Goal: Information Seeking & Learning: Learn about a topic

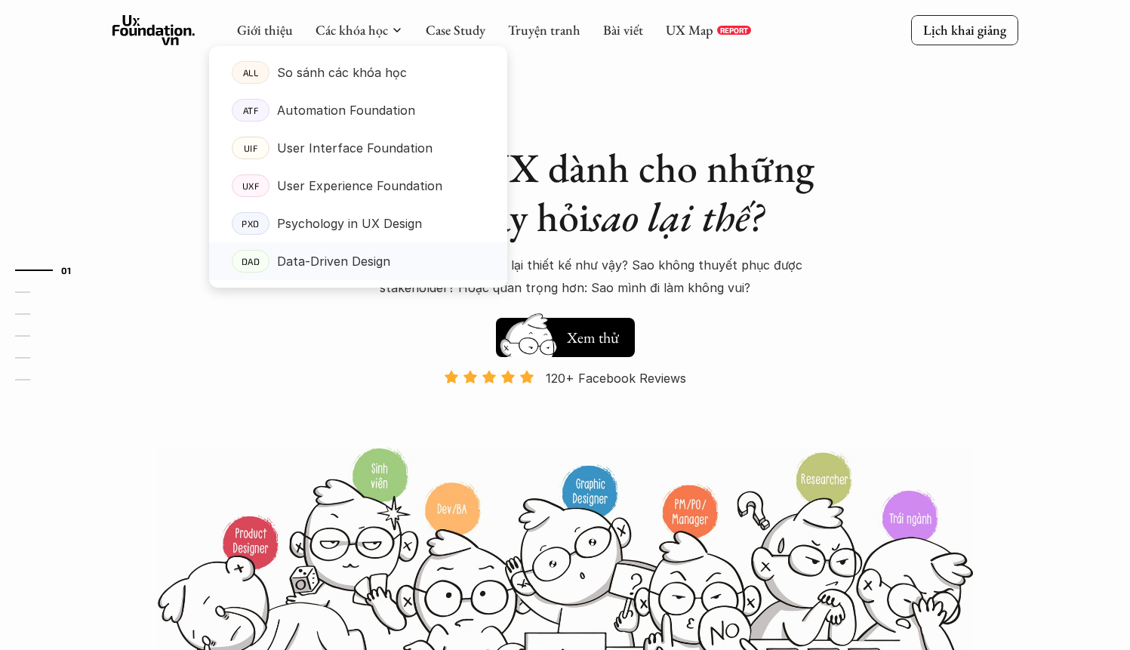
click at [387, 265] on p "Data-Driven Design" at bounding box center [333, 261] width 113 height 23
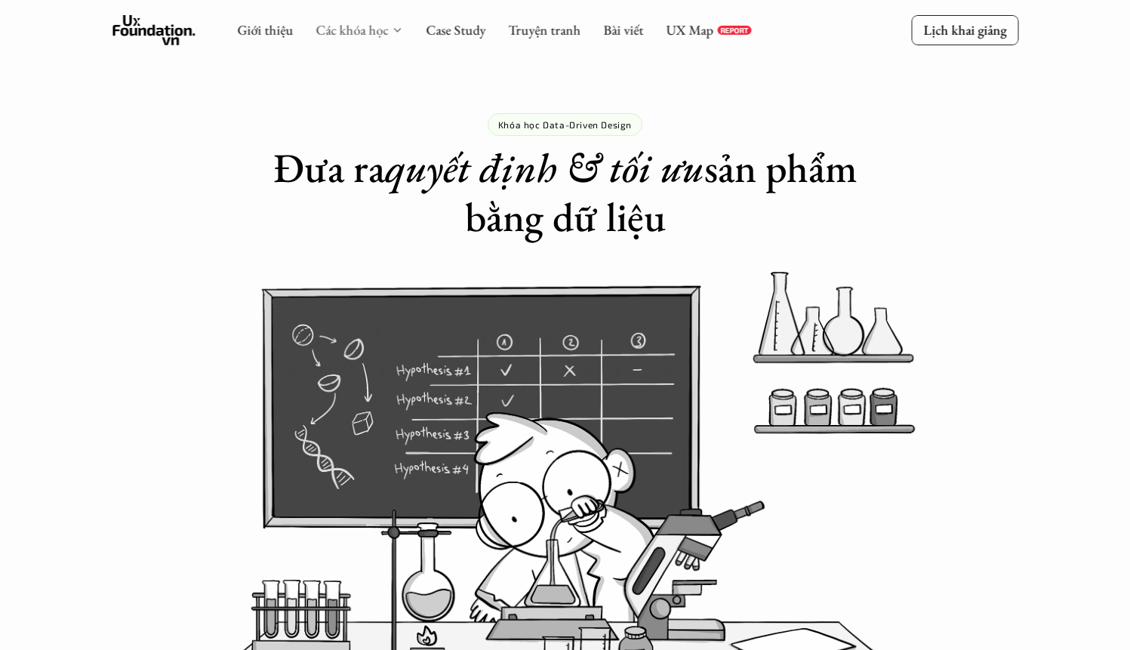
click at [350, 29] on link "Các khóa học" at bounding box center [352, 29] width 72 height 17
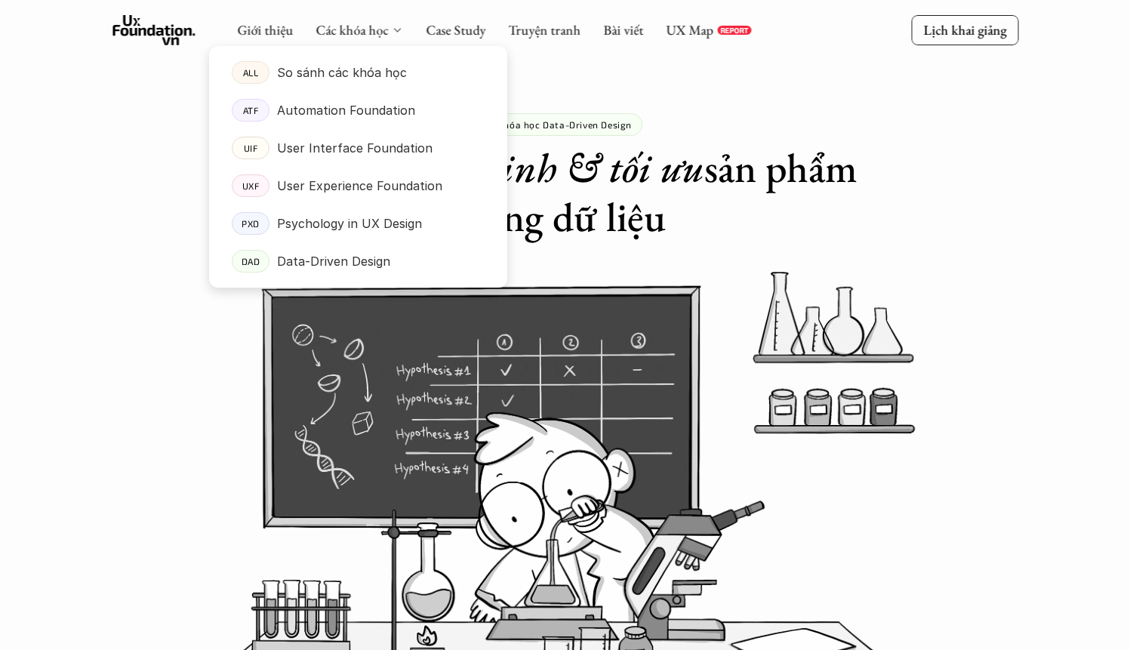
click at [395, 28] on icon at bounding box center [397, 30] width 12 height 12
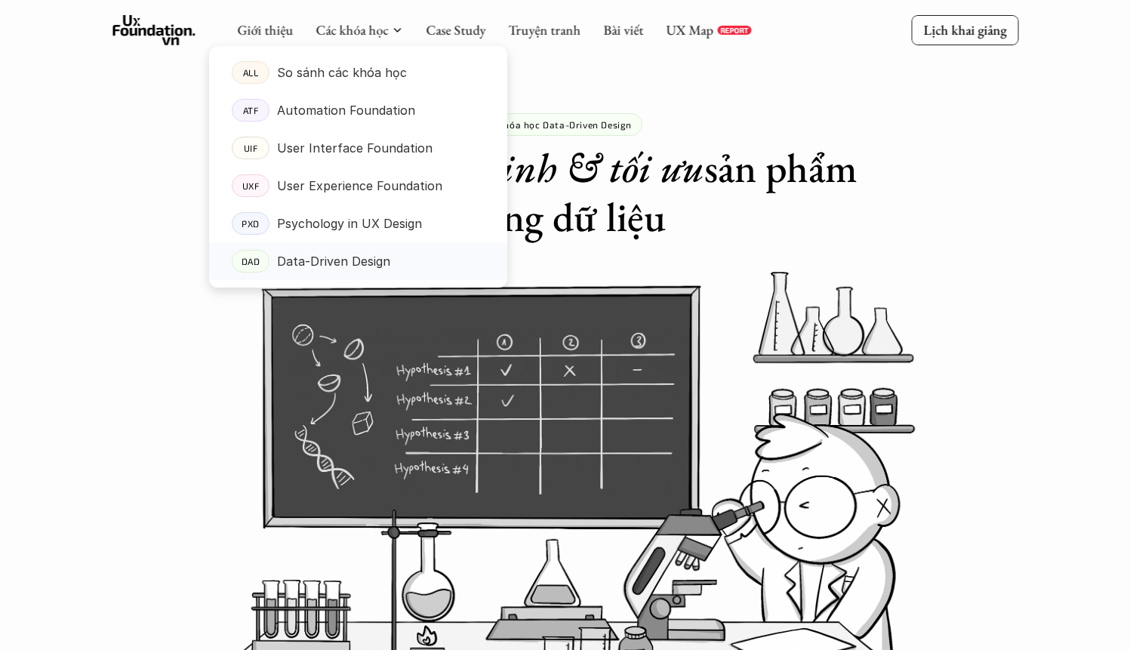
click at [389, 265] on div "Data-Driven Design" at bounding box center [381, 261] width 208 height 23
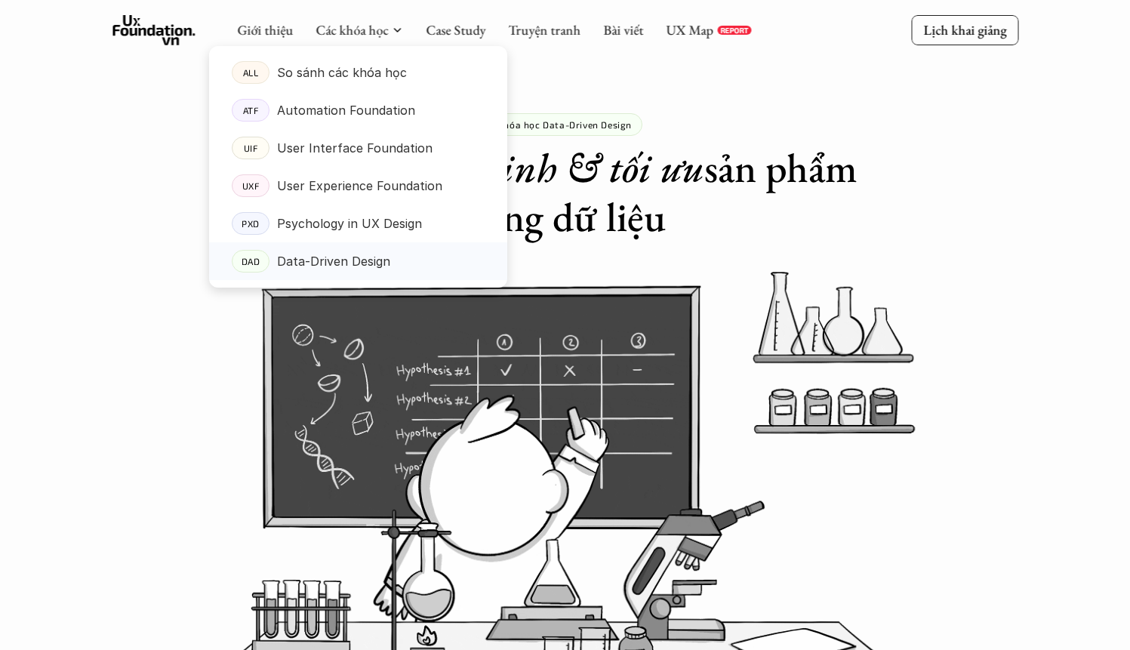
click at [389, 265] on div "Data-Driven Design" at bounding box center [381, 261] width 208 height 23
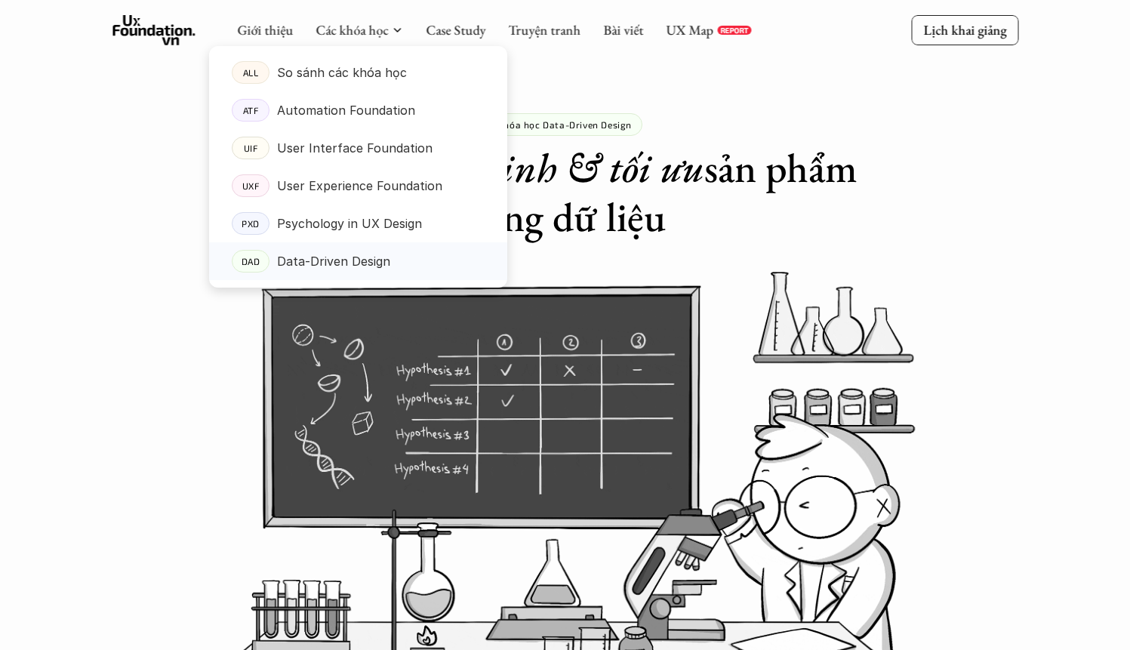
click at [389, 265] on div "Data-Driven Design" at bounding box center [381, 261] width 208 height 23
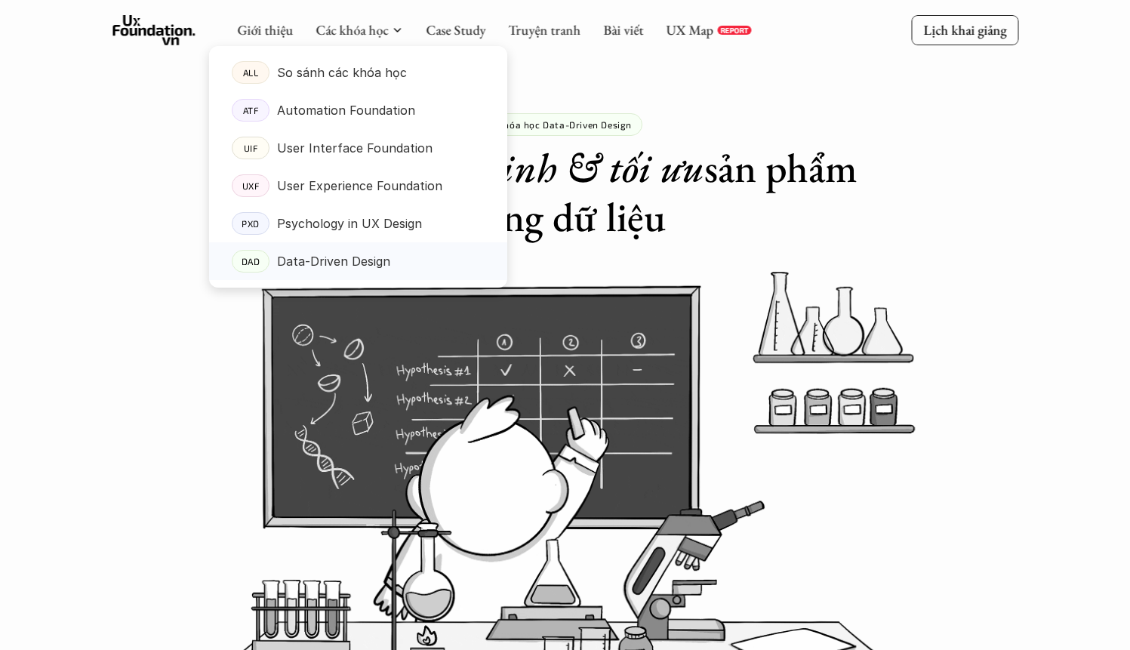
click at [389, 265] on div "Data-Driven Design" at bounding box center [381, 261] width 208 height 23
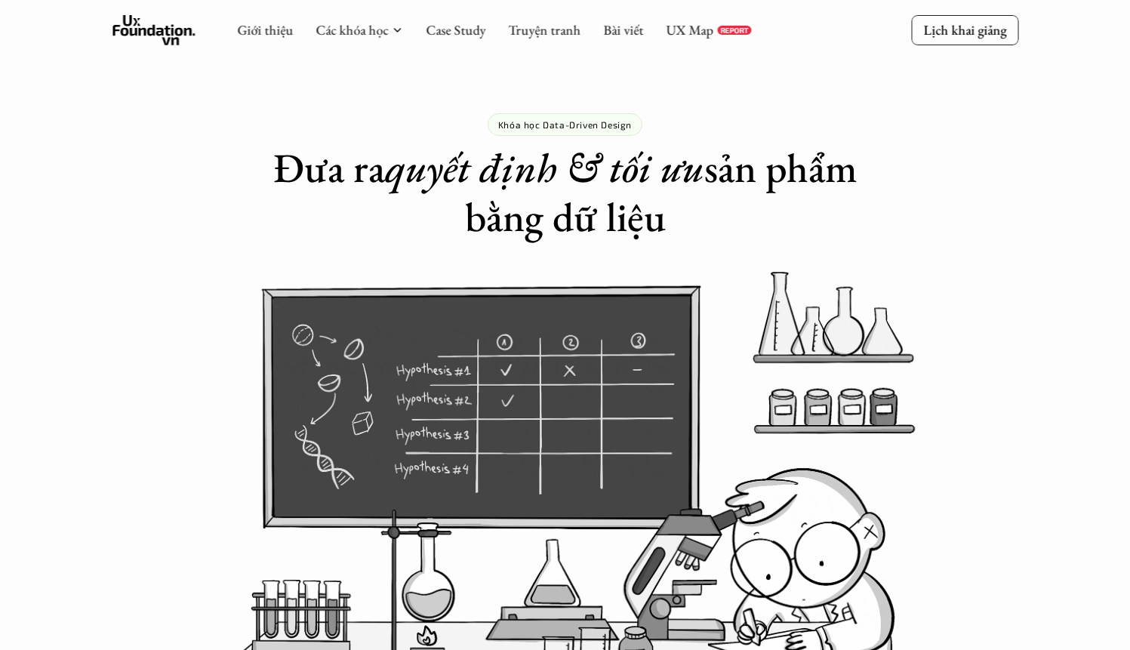
click at [389, 39] on div "Giới thiệu Các khóa học Case Study Truyện tranh Bài viết UX Map REPORT" at bounding box center [494, 30] width 514 height 30
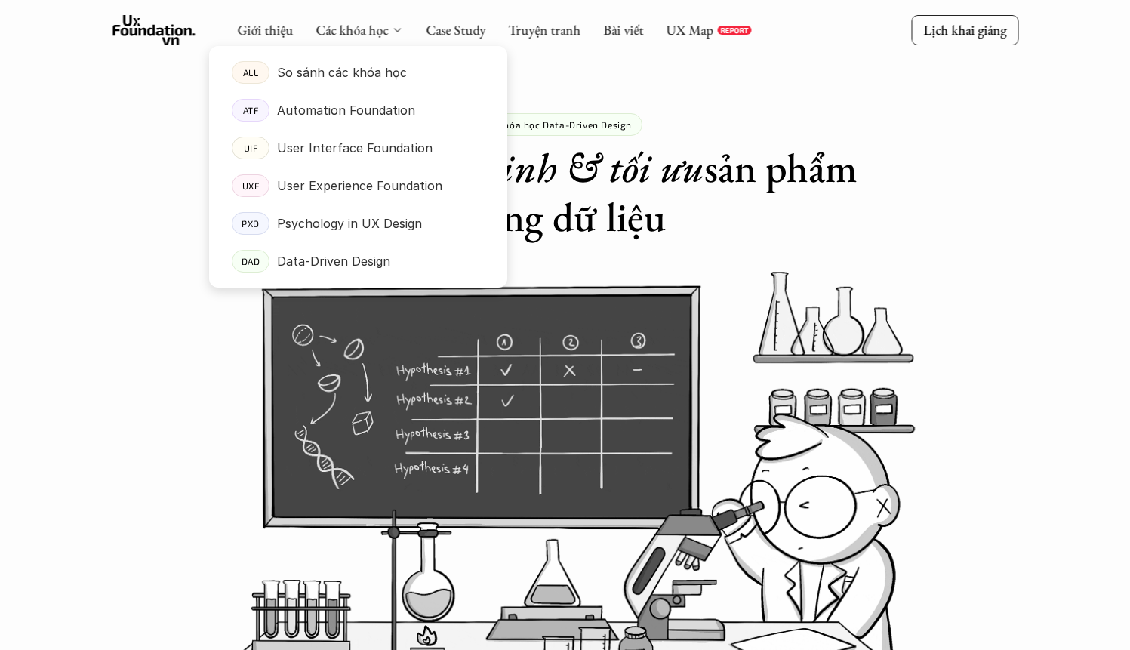
click at [393, 33] on icon at bounding box center [397, 30] width 12 height 12
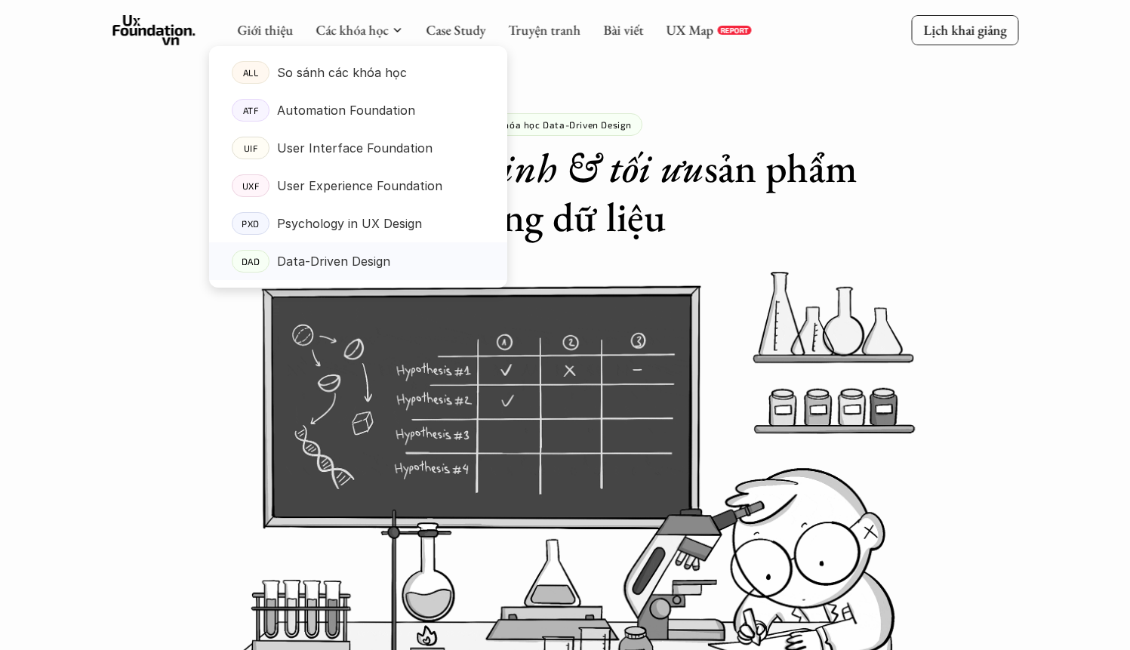
click at [384, 258] on p "Data-Driven Design" at bounding box center [333, 261] width 113 height 23
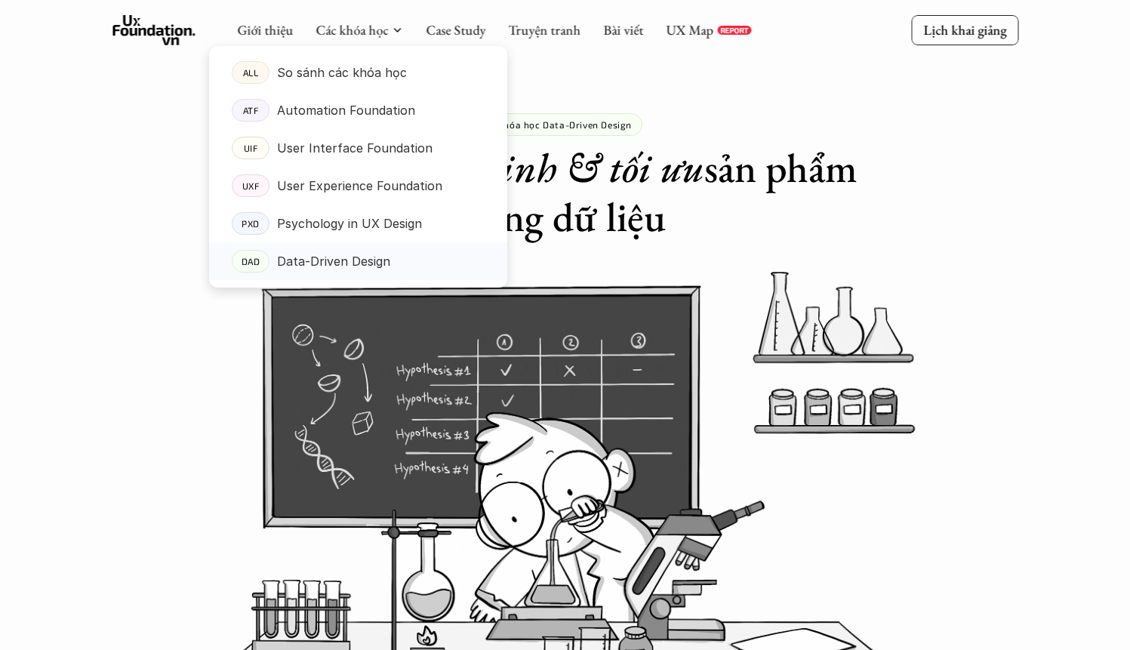
click at [384, 258] on p "Data-Driven Design" at bounding box center [333, 261] width 113 height 23
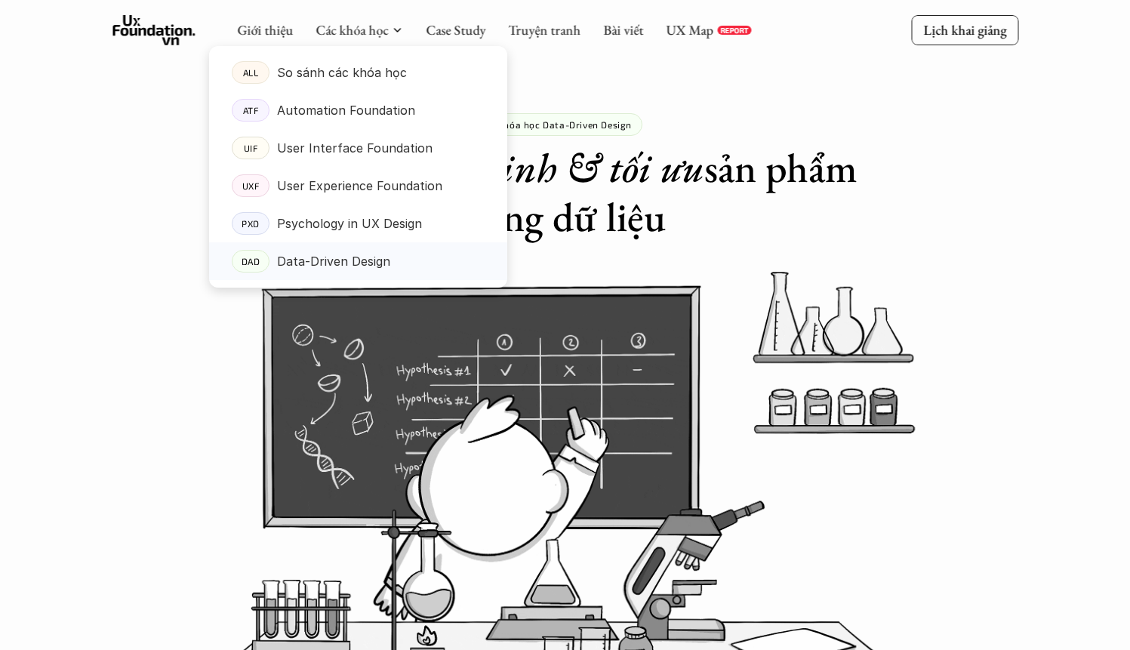
click at [384, 258] on p "Data-Driven Design" at bounding box center [333, 261] width 113 height 23
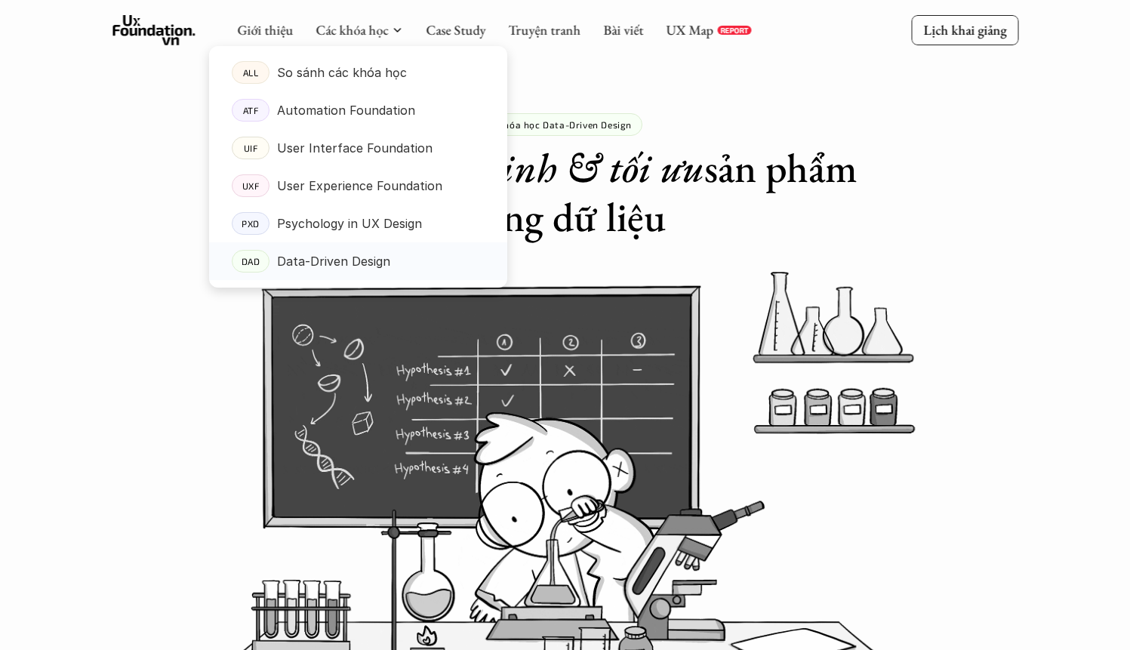
click at [348, 260] on p "Data-Driven Design" at bounding box center [333, 261] width 113 height 23
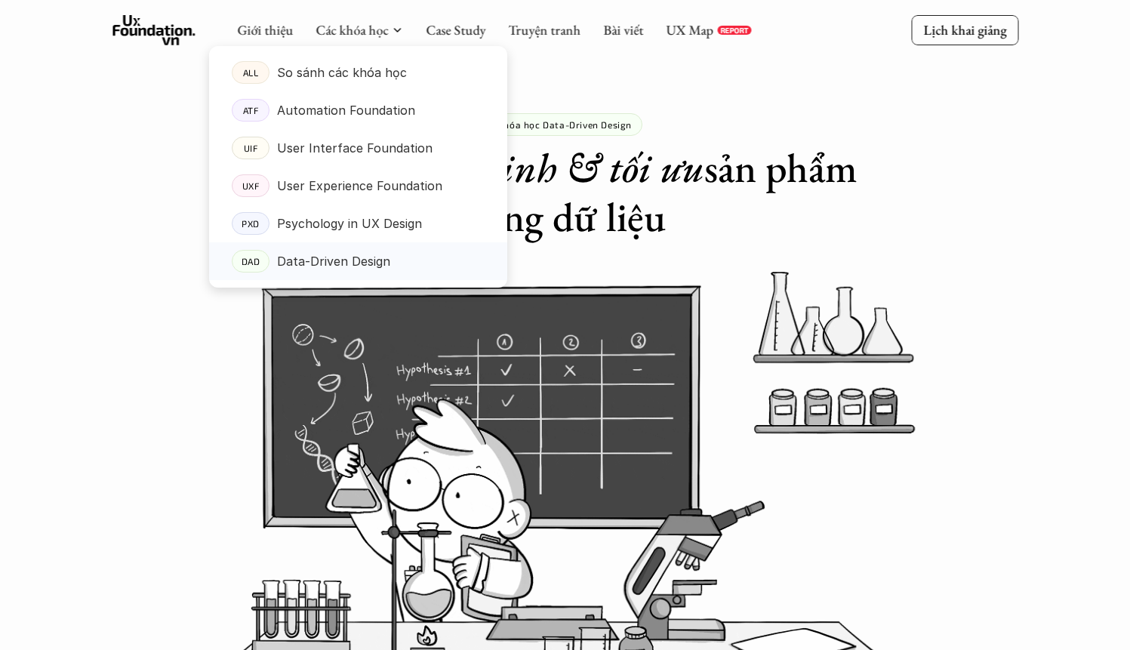
click at [348, 260] on p "Data-Driven Design" at bounding box center [333, 261] width 113 height 23
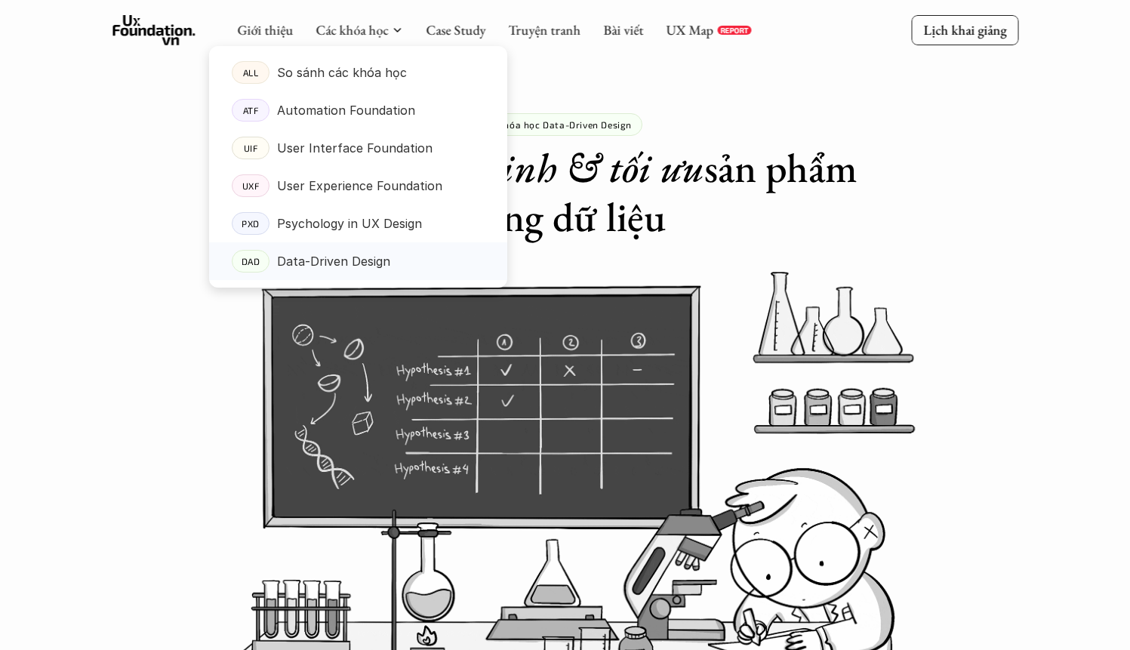
click at [348, 260] on p "Data-Driven Design" at bounding box center [333, 261] width 113 height 23
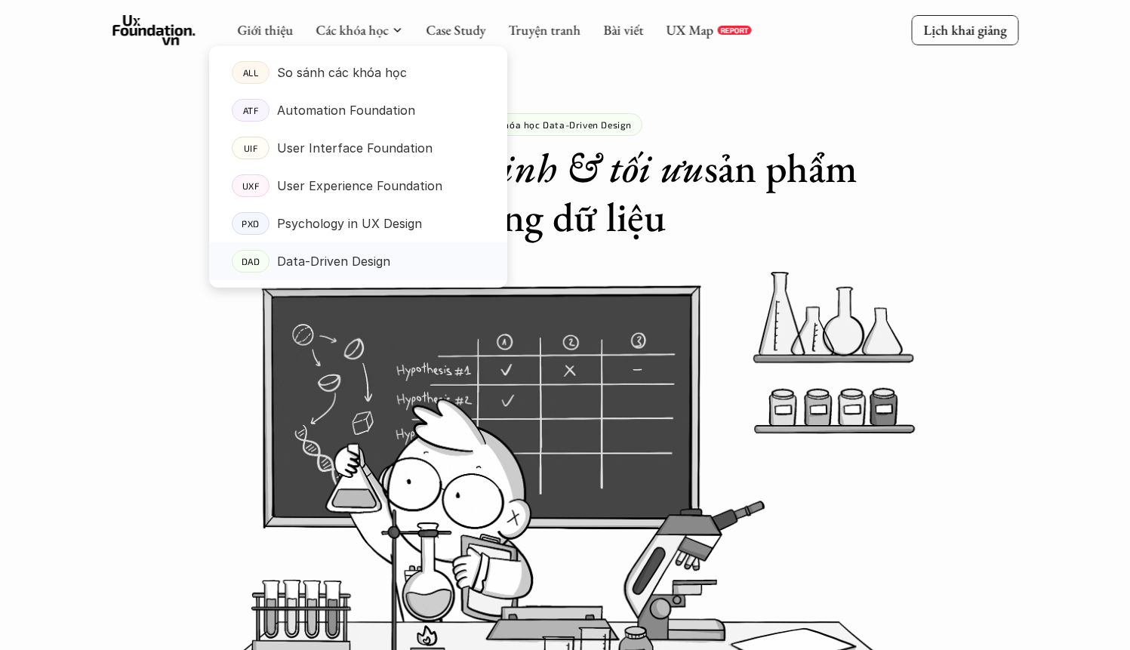
click at [302, 251] on p "Data-Driven Design" at bounding box center [333, 261] width 113 height 23
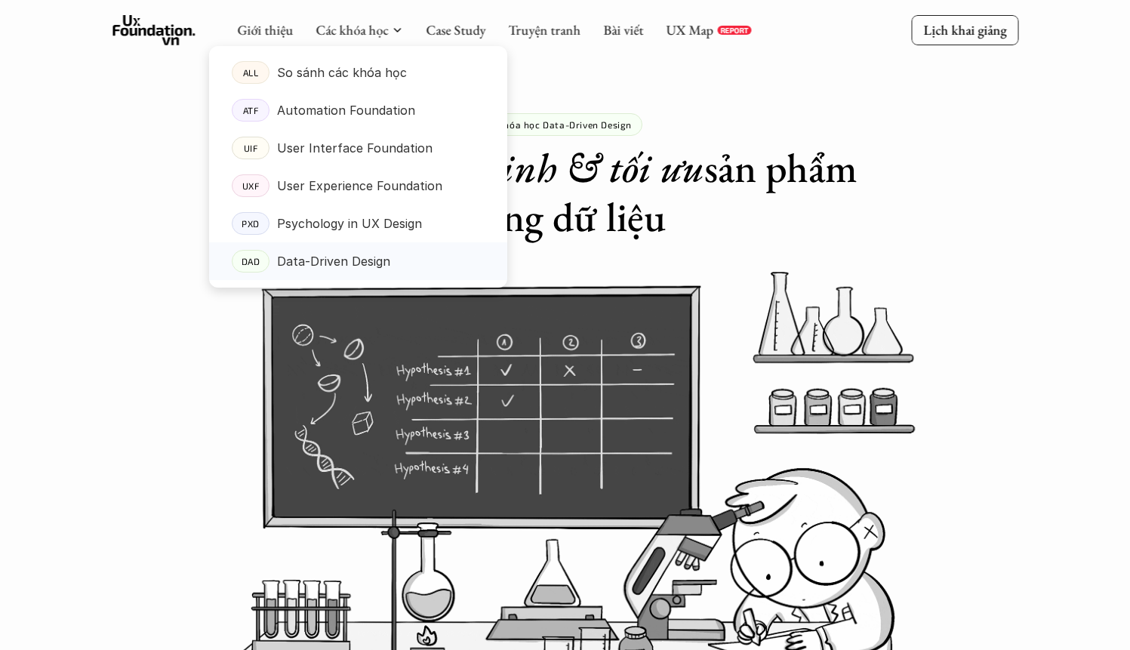
click at [302, 251] on p "Data-Driven Design" at bounding box center [333, 261] width 113 height 23
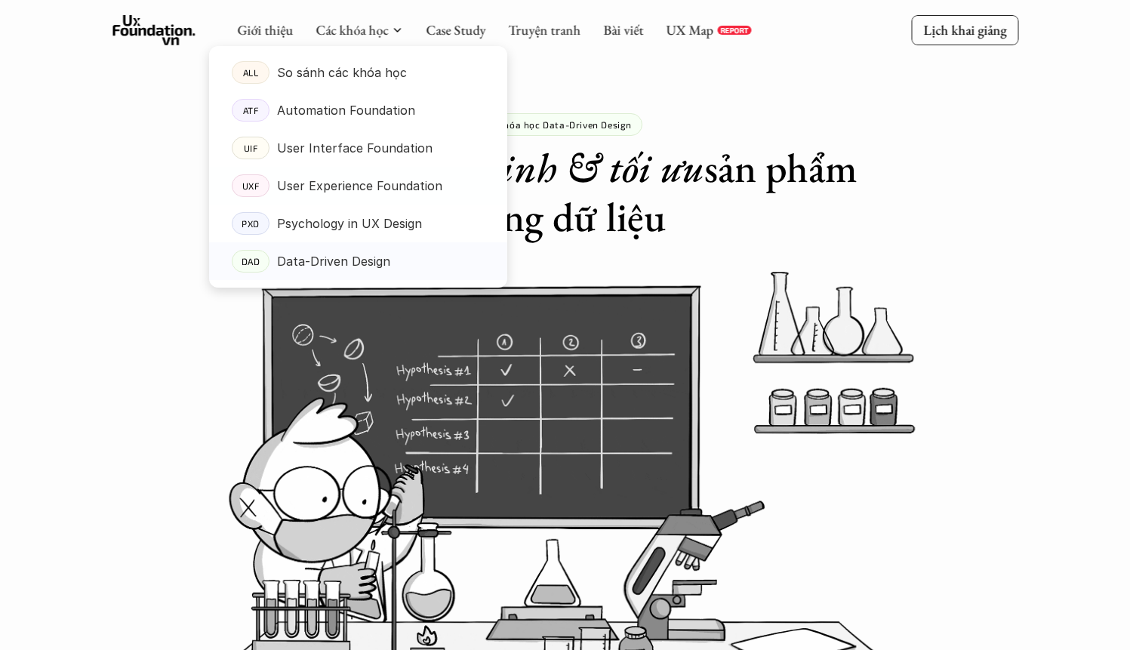
click at [349, 263] on p "Data-Driven Design" at bounding box center [333, 261] width 113 height 23
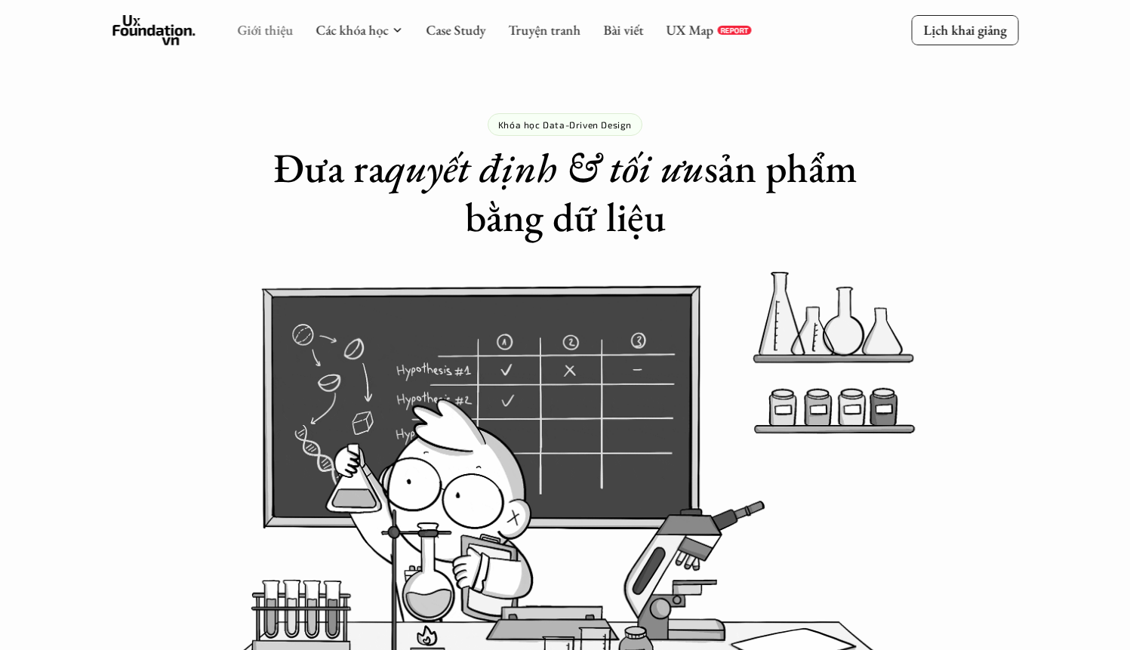
click at [260, 29] on link "Giới thiệu" at bounding box center [265, 29] width 56 height 17
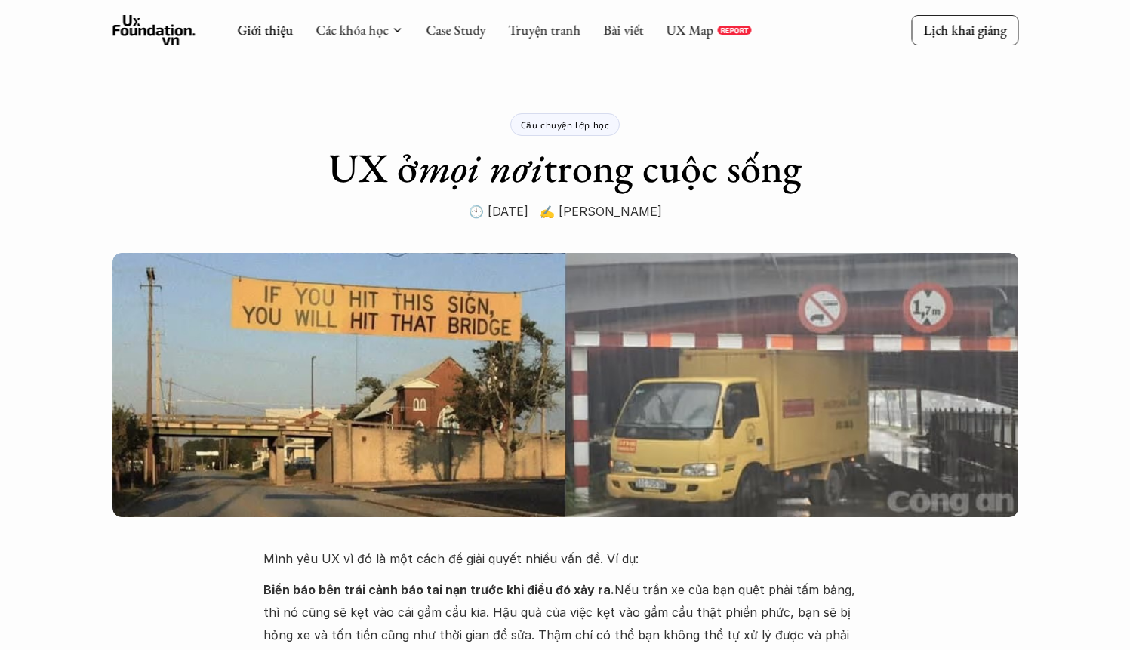
click at [389, 20] on div "Giới thiệu Các khóa học Case Study Truyện tranh Bài viết UX Map REPORT" at bounding box center [494, 30] width 514 height 30
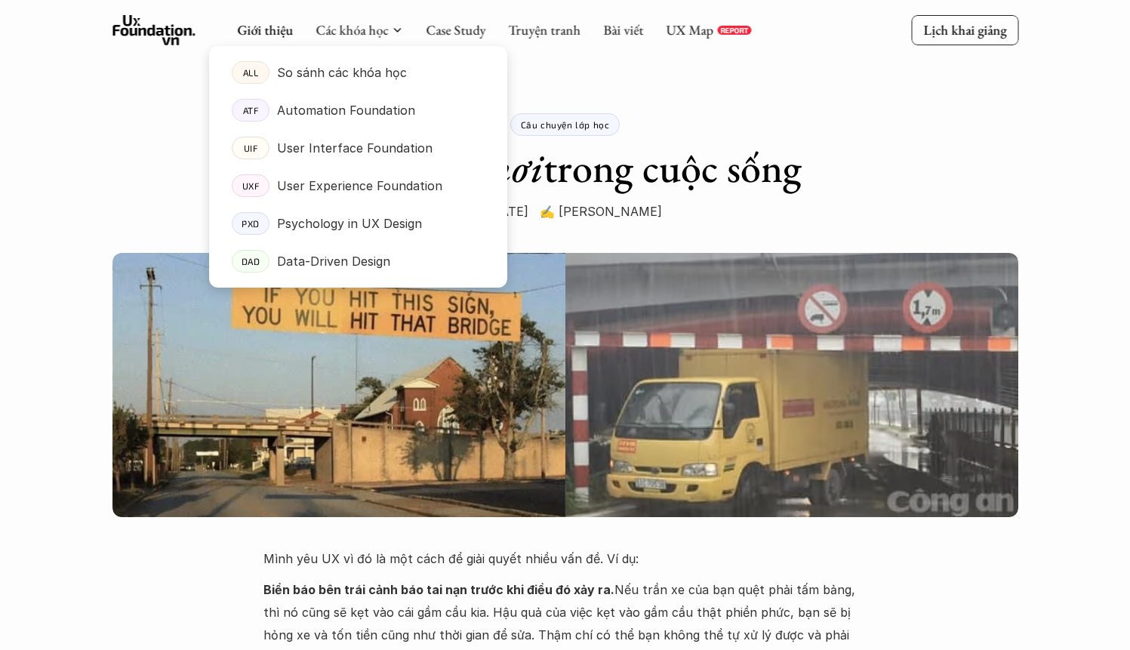
click at [391, 40] on div at bounding box center [358, 155] width 298 height 266
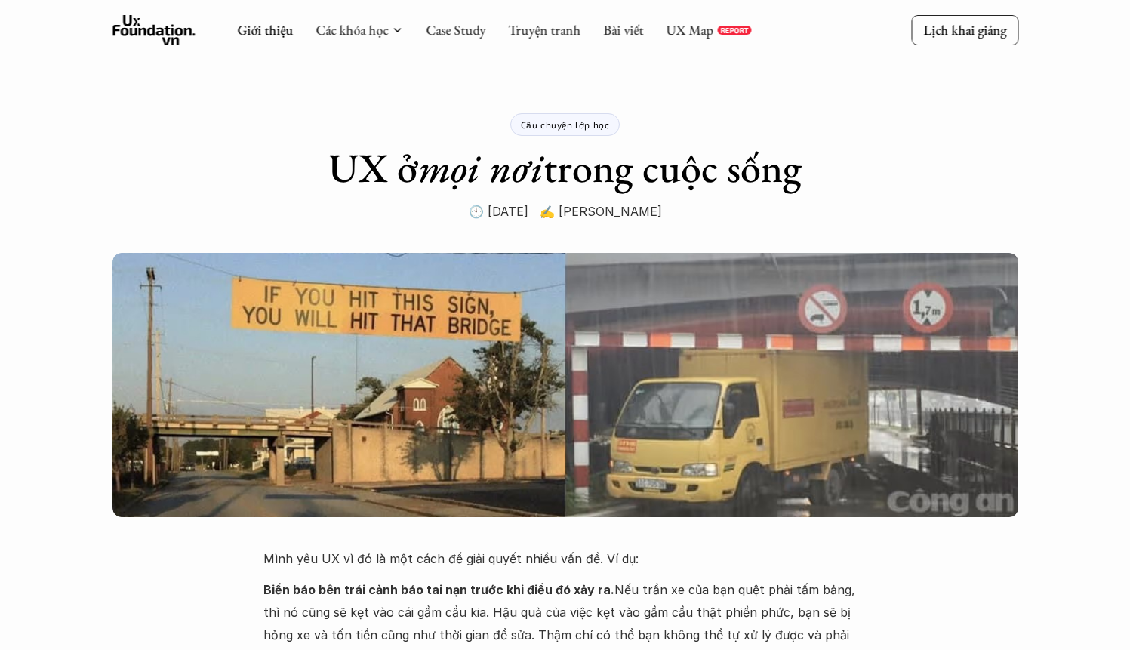
click at [691, 220] on div "Câu chuyện lớp học UX ở mọi nơi trong cuộc sống 🕙 16 Mar 2021 ✍️ Nguyễn Vương C…" at bounding box center [566, 111] width 604 height 223
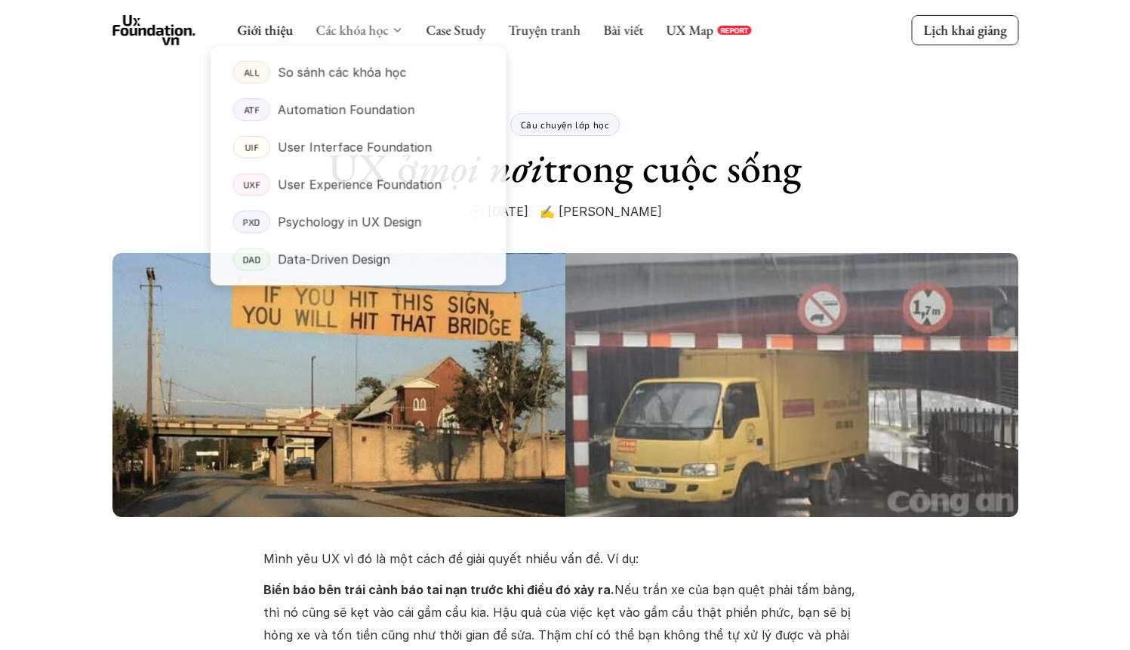
click at [380, 24] on link "Các khóa học" at bounding box center [352, 29] width 72 height 17
click at [338, 267] on p "Data-Driven Design" at bounding box center [333, 261] width 113 height 23
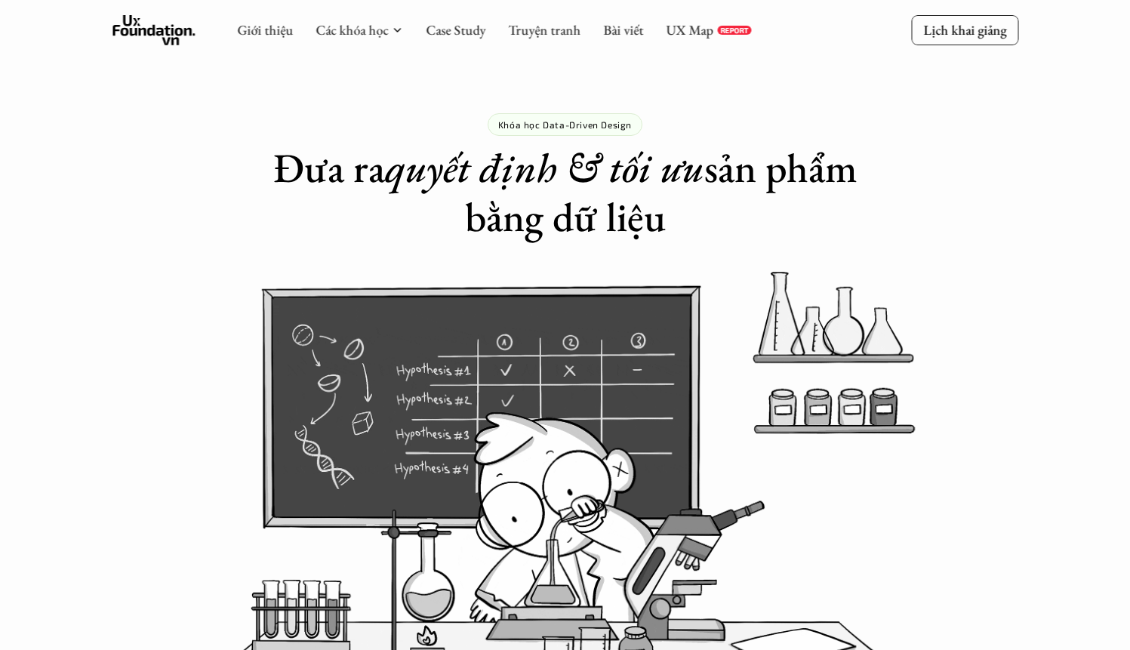
click at [234, 143] on div "Khóa học Data-Driven Design Đưa ra quyết định & tối ưu sản phẩm bằng dữ liệu" at bounding box center [565, 121] width 1130 height 242
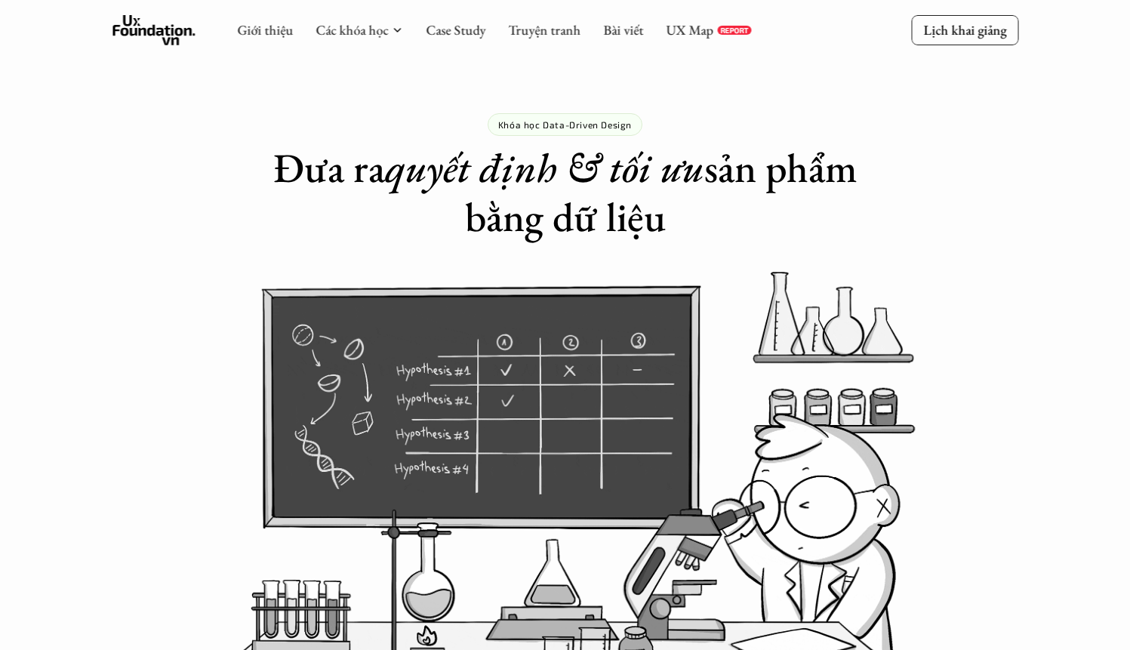
click at [234, 143] on div "Khóa học Data-Driven Design Đưa ra quyết định & tối ưu sản phẩm bằng dữ liệu" at bounding box center [565, 121] width 1130 height 242
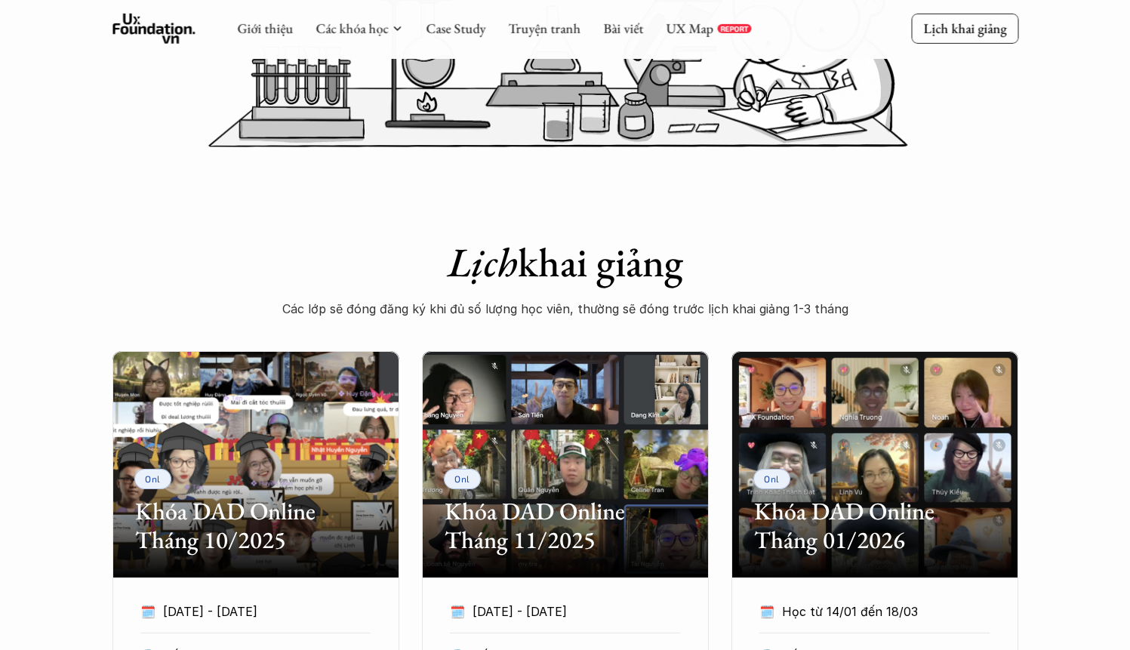
scroll to position [589, 0]
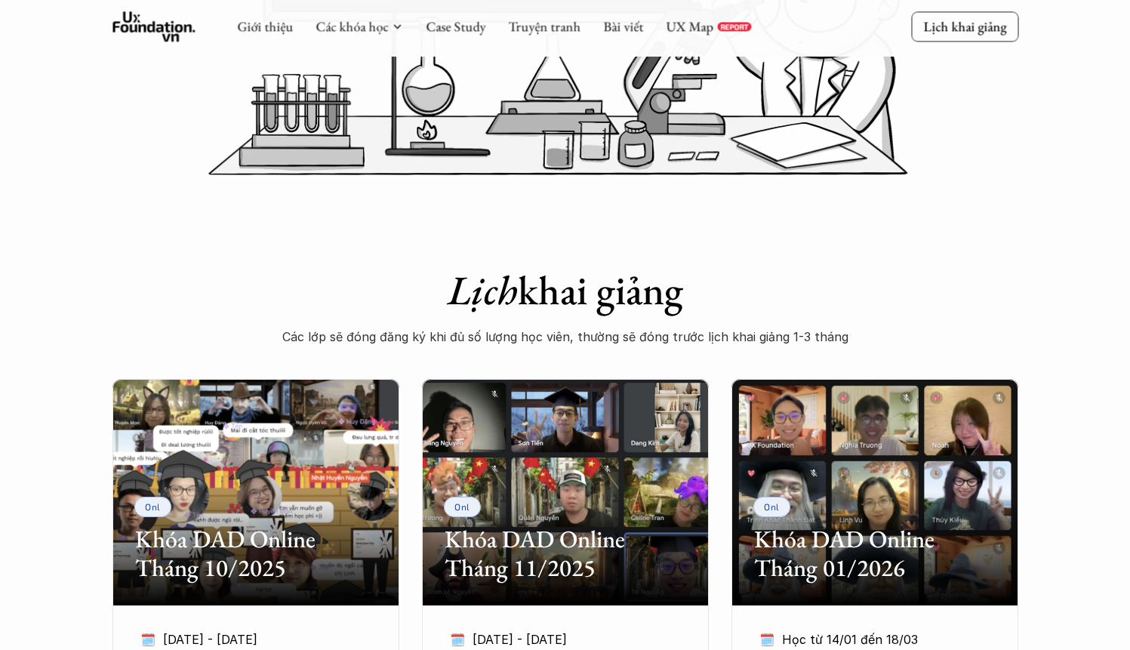
scroll to position [0, 0]
